Goal: Transaction & Acquisition: Purchase product/service

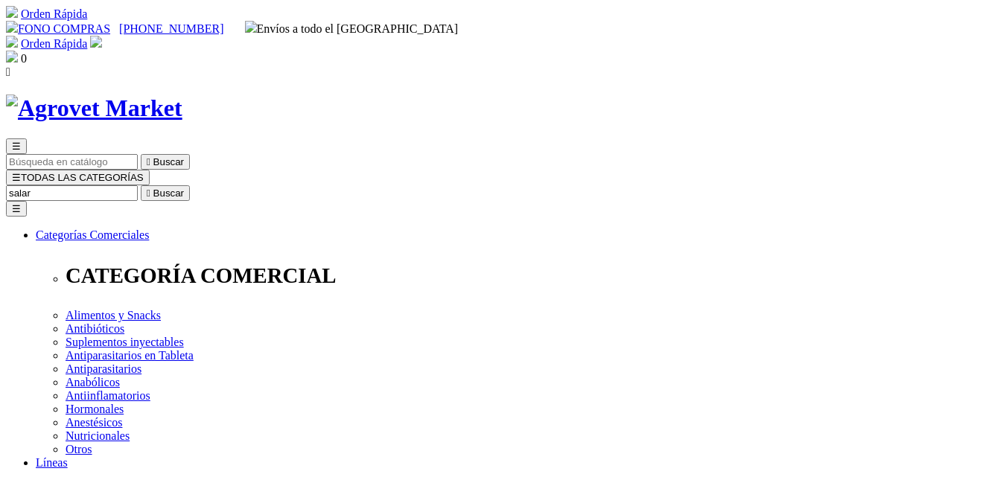
type input "salari"
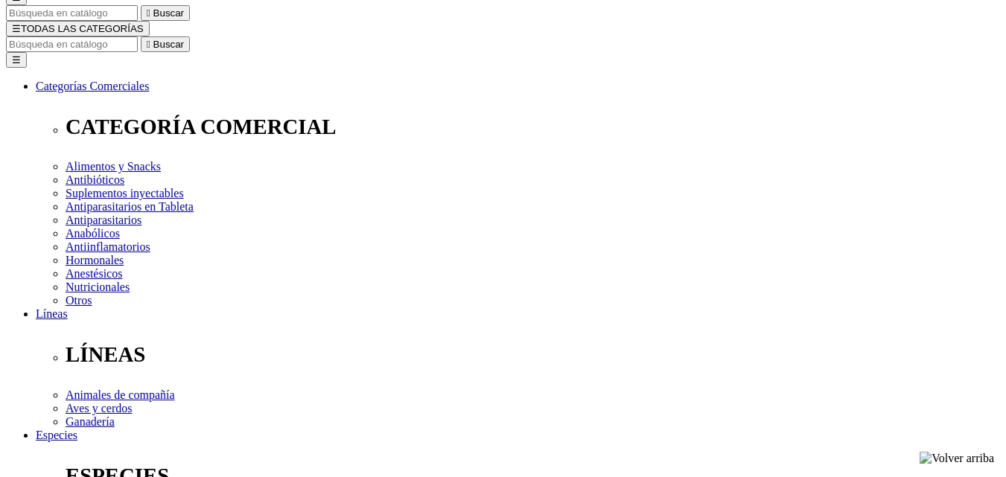
select select "374"
